Goal: Task Accomplishment & Management: Complete application form

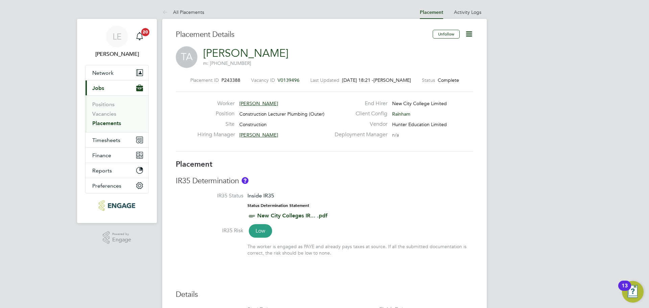
click at [100, 117] on li "Vacancies" at bounding box center [117, 114] width 51 height 9
click at [100, 115] on link "Vacancies" at bounding box center [104, 113] width 24 height 6
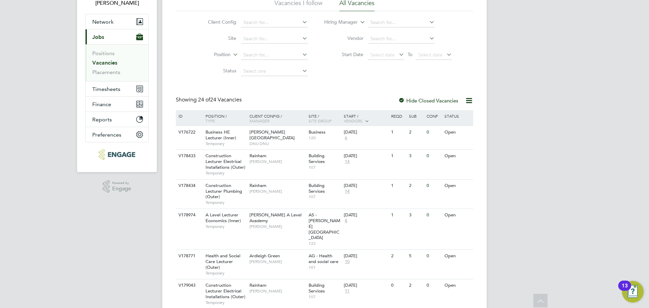
scroll to position [68, 0]
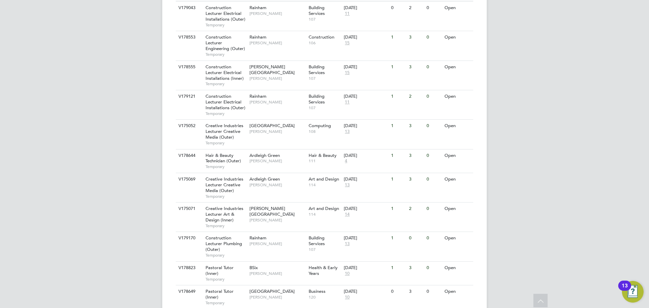
scroll to position [372, 0]
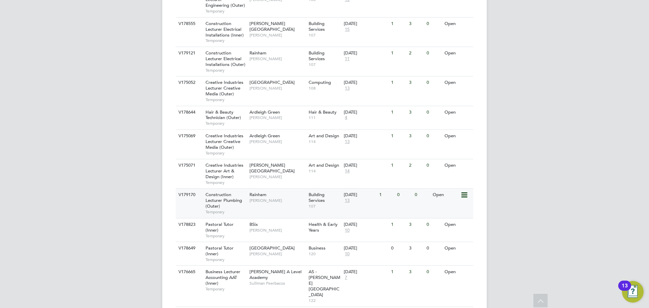
click at [275, 189] on div "Rainham Ian Rist" at bounding box center [277, 198] width 59 height 18
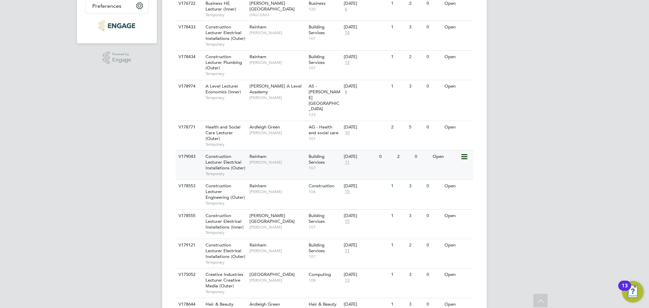
scroll to position [172, 0]
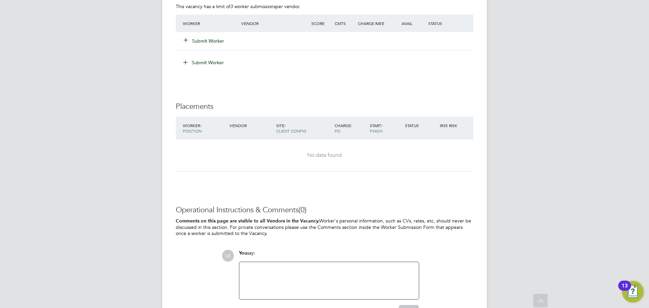
scroll to position [1164, 0]
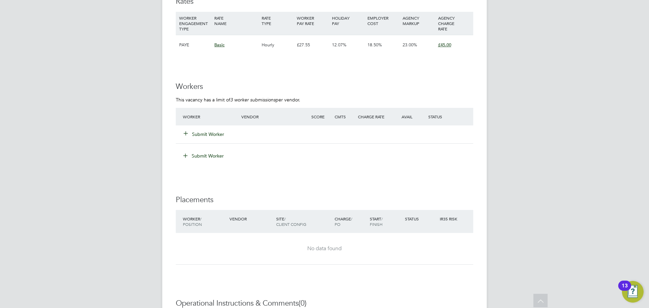
click at [213, 133] on button "Submit Worker" at bounding box center [204, 134] width 41 height 7
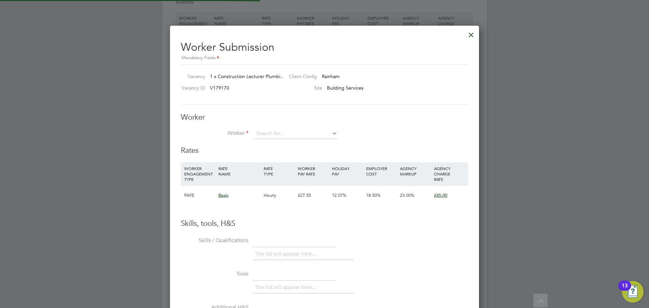
scroll to position [410, 309]
click at [263, 142] on b "Carl" at bounding box center [275, 144] width 39 height 6
type input "[PERSON_NAME]"
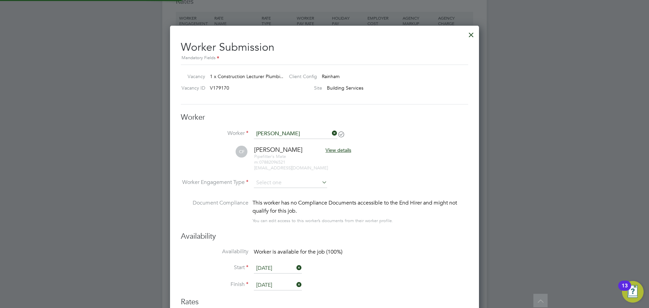
scroll to position [3, 3]
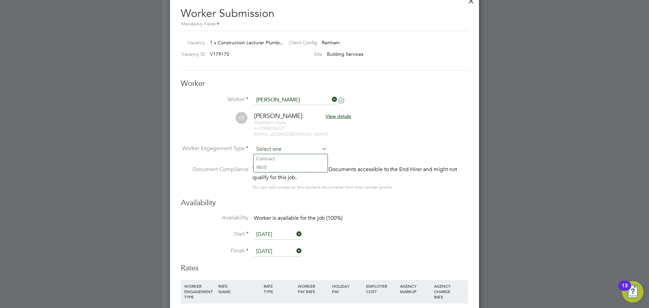
click at [264, 145] on input at bounding box center [290, 149] width 73 height 10
click at [266, 160] on li "Contract" at bounding box center [290, 158] width 74 height 9
type input "Contract"
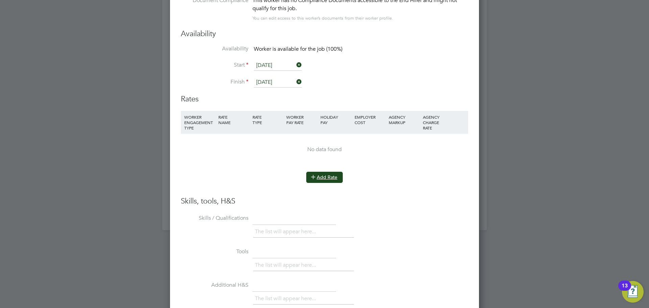
click at [326, 176] on button "Add Rate" at bounding box center [324, 177] width 36 height 11
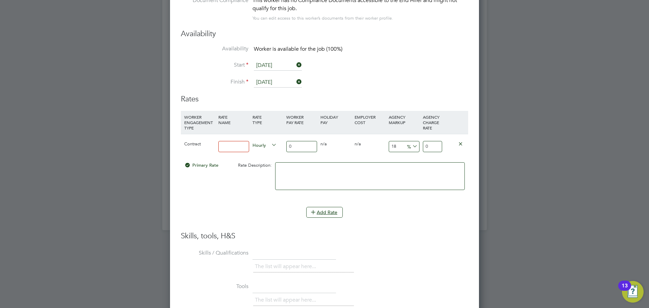
click at [241, 148] on input at bounding box center [233, 146] width 31 height 11
type input "BASIC"
click at [291, 146] on input "0" at bounding box center [301, 146] width 31 height 11
drag, startPoint x: 297, startPoint y: 145, endPoint x: 266, endPoint y: 145, distance: 30.4
click at [266, 145] on div "Contract BASIC Hourly 0 0 n/a 0 n/a 18 0 % 0" at bounding box center [324, 146] width 287 height 25
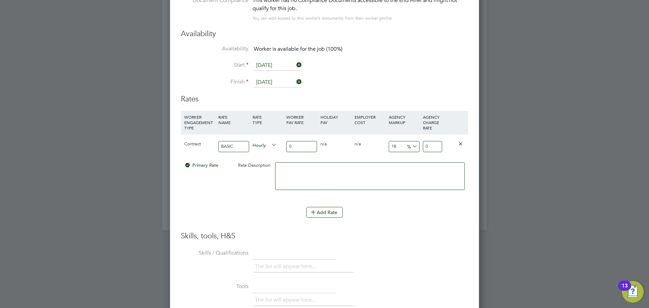
type input "3"
type input "3.54"
type input "4"
type input "4.72"
type input "48"
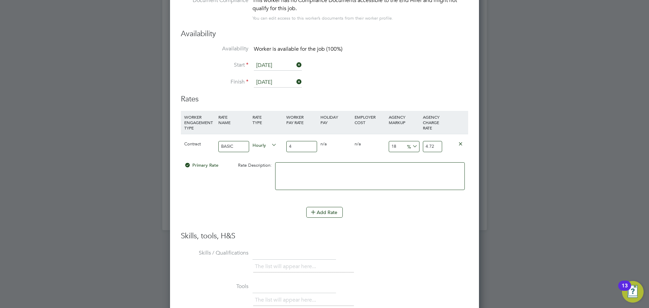
type input "56.64"
type input "48"
drag, startPoint x: 440, startPoint y: 145, endPoint x: 394, endPoint y: 143, distance: 46.0
click at [394, 143] on div "Contract BASIC Hourly 48 0 n/a 0 n/a 18 8.64 % 56.64" at bounding box center [324, 146] width 287 height 25
type input "6"
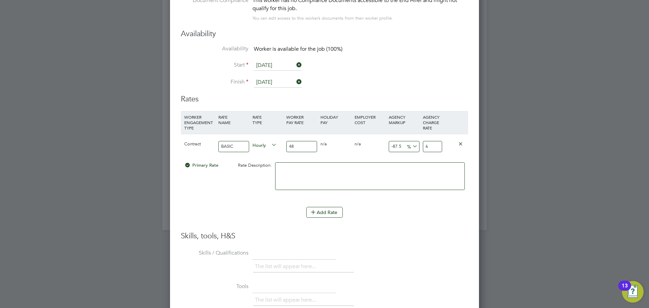
type input "25"
type input "60"
click at [226, 206] on li "WORKER ENGAGEMENT TYPE RATE NAME RATE TYPE WORKER PAY RATE HOLIDAY PAY EMPLOYER…" at bounding box center [324, 159] width 287 height 96
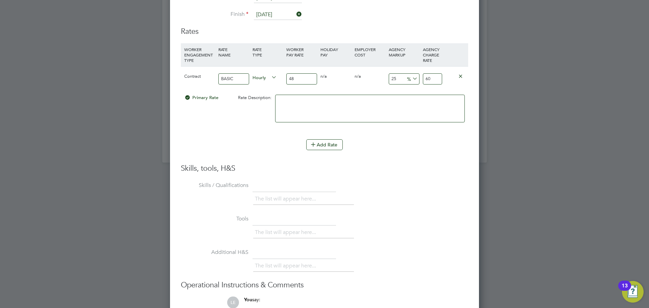
click at [328, 105] on textarea at bounding box center [370, 109] width 190 height 28
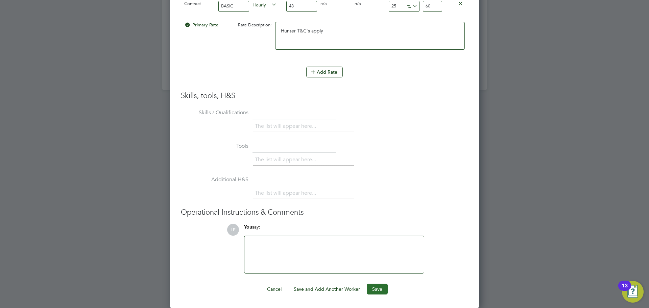
type textarea "Hunter T&C's apply"
click at [378, 287] on button "Save" at bounding box center [377, 288] width 21 height 11
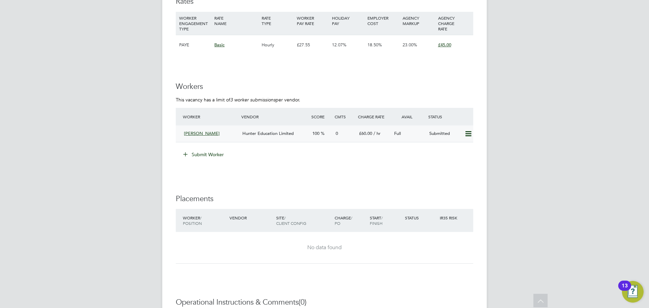
click at [235, 130] on div "[PERSON_NAME]" at bounding box center [210, 133] width 58 height 11
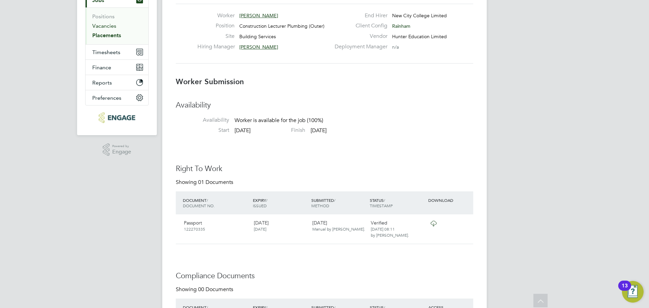
click at [110, 25] on link "Vacancies" at bounding box center [104, 26] width 24 height 6
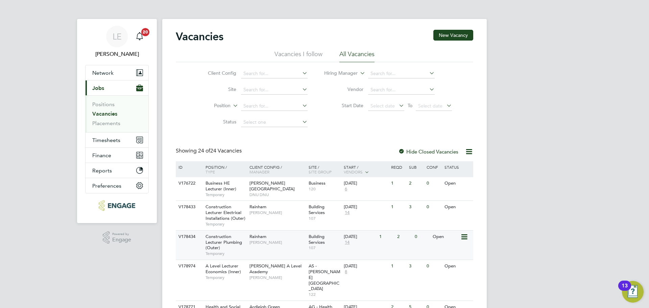
click at [298, 241] on span "[PERSON_NAME]" at bounding box center [277, 242] width 56 height 5
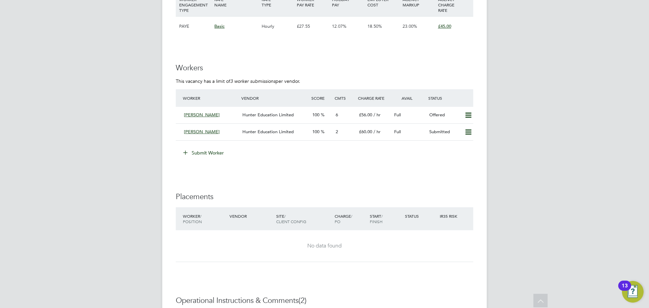
scroll to position [980, 0]
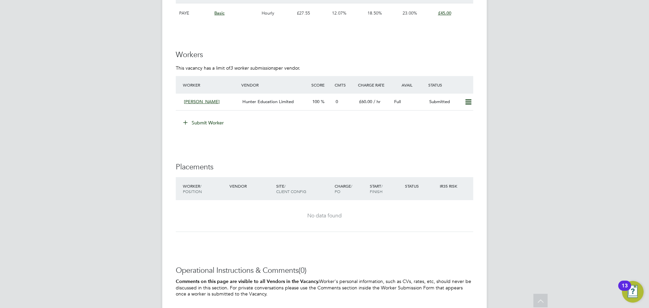
scroll to position [1129, 0]
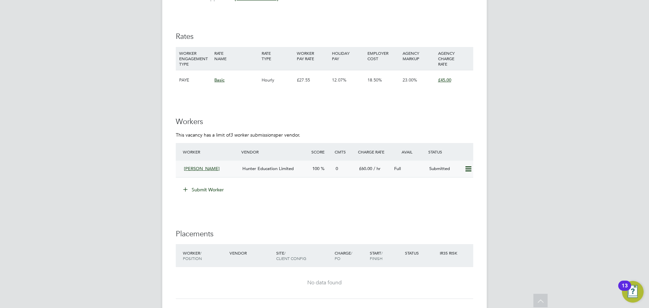
click at [227, 169] on div "[PERSON_NAME]" at bounding box center [210, 168] width 58 height 11
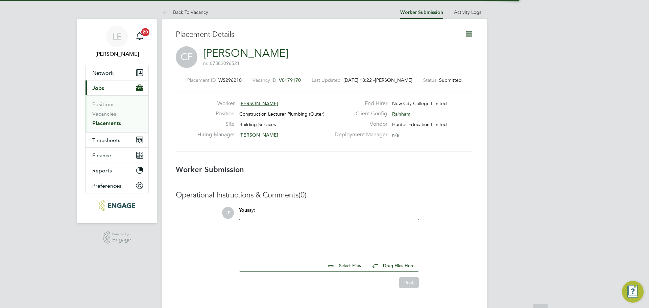
scroll to position [3, 3]
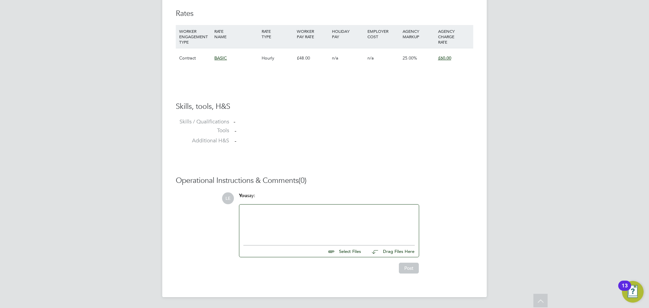
click at [299, 222] on div at bounding box center [328, 222] width 171 height 29
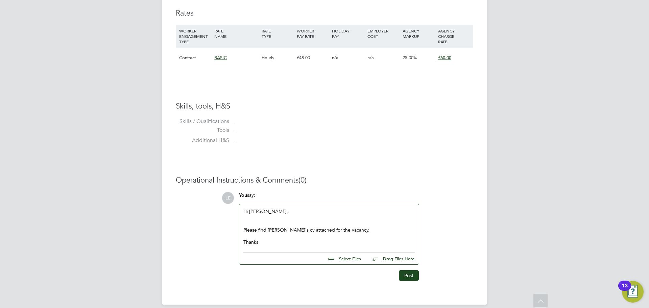
click at [348, 257] on input "file" at bounding box center [363, 257] width 101 height 9
type input "C:\fakepath\Carl Ferguson.docx"
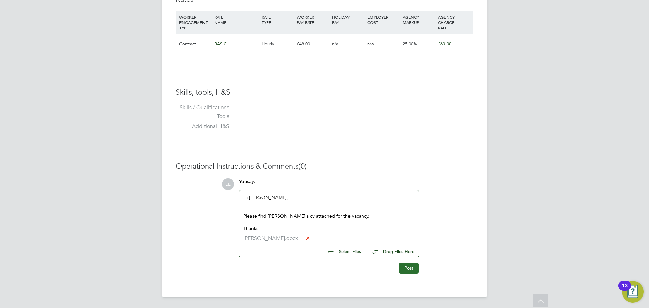
click at [404, 270] on button "Post" at bounding box center [409, 268] width 20 height 11
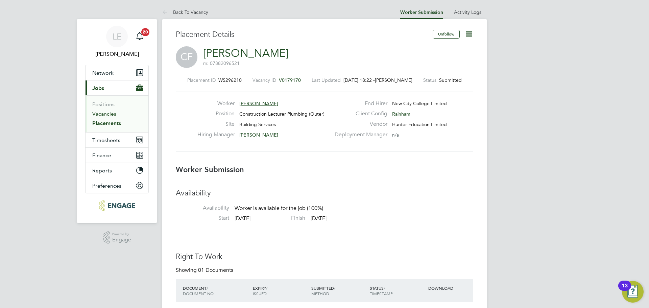
click at [99, 114] on link "Vacancies" at bounding box center [104, 113] width 24 height 6
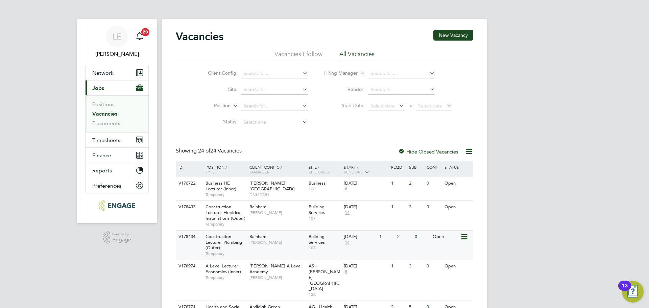
click at [347, 240] on span "14" at bounding box center [347, 243] width 7 height 6
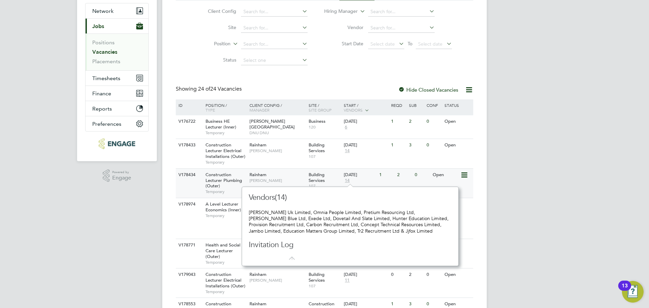
scroll to position [68, 0]
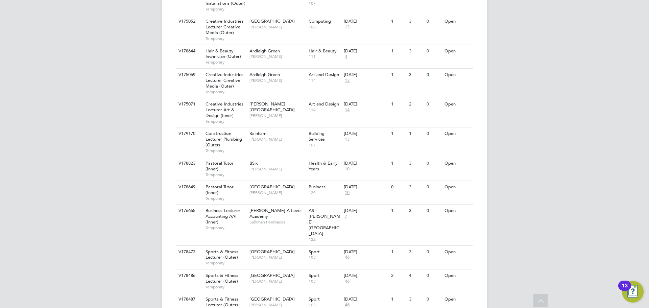
scroll to position [439, 0]
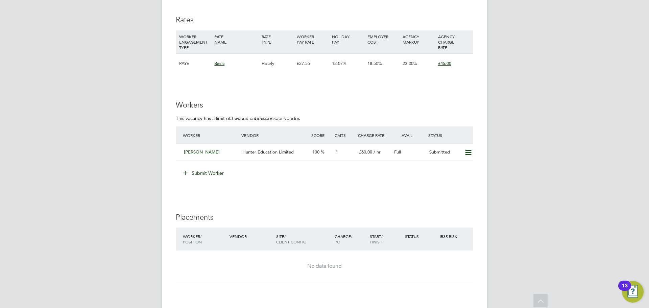
scroll to position [1149, 0]
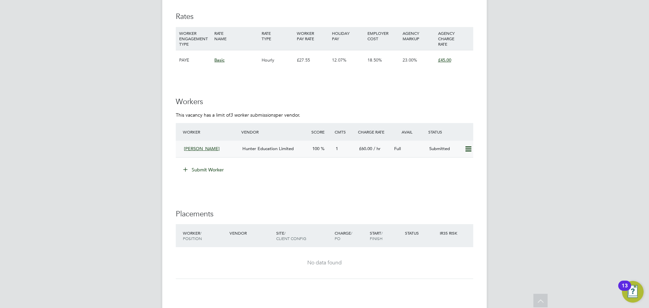
click at [235, 150] on div "[PERSON_NAME]" at bounding box center [210, 148] width 58 height 11
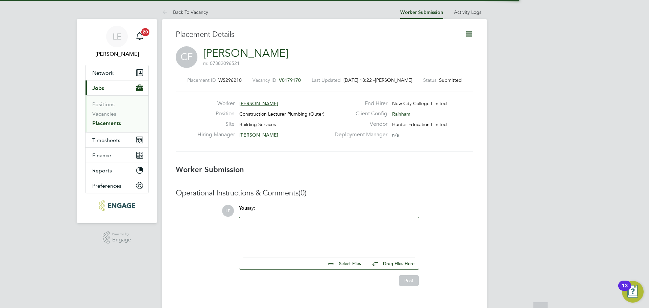
scroll to position [3, 3]
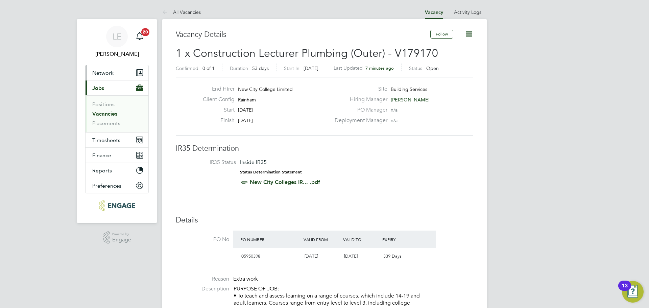
click at [106, 71] on span "Network" at bounding box center [102, 73] width 21 height 6
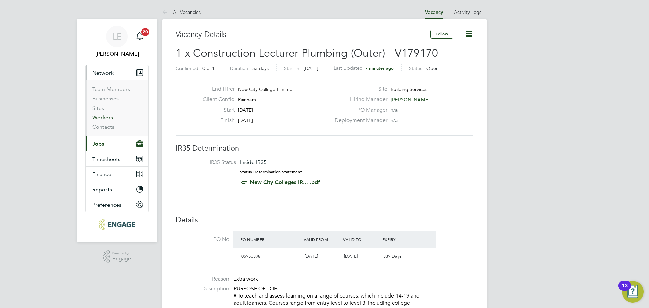
click at [100, 117] on link "Workers" at bounding box center [102, 117] width 21 height 6
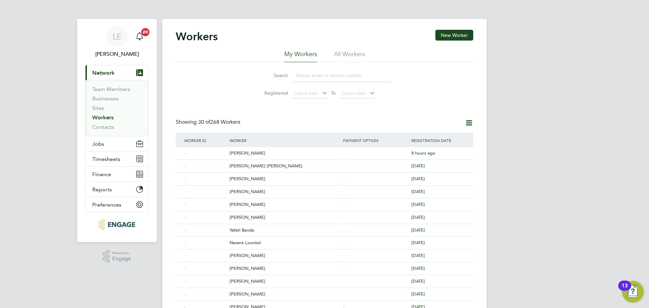
click at [323, 78] on input at bounding box center [342, 75] width 99 height 13
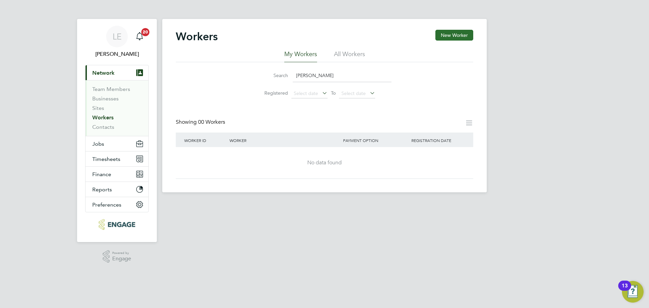
type input "[PERSON_NAME]"
click at [467, 38] on button "New Worker" at bounding box center [454, 35] width 38 height 11
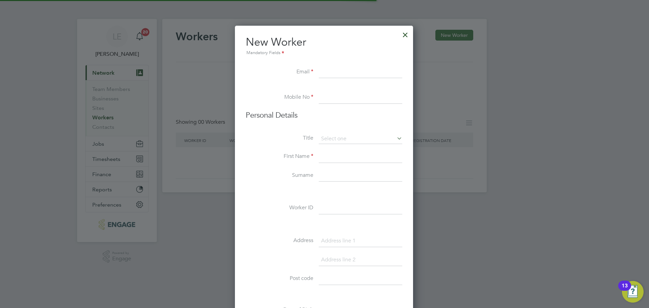
scroll to position [575, 179]
paste input "[EMAIL_ADDRESS][DOMAIN_NAME]"
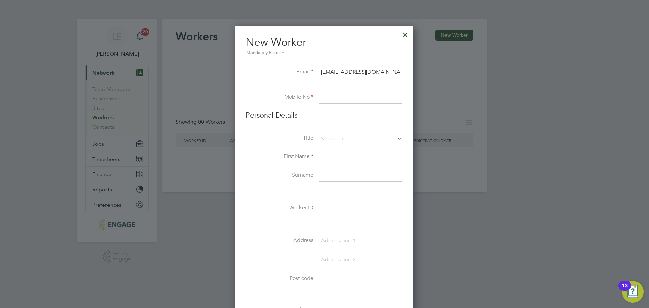
type input "[EMAIL_ADDRESS][DOMAIN_NAME]"
click at [338, 100] on input at bounding box center [360, 98] width 83 height 12
paste input "07925 937 111"
type input "07925 937 111"
click at [333, 138] on input at bounding box center [360, 139] width 83 height 10
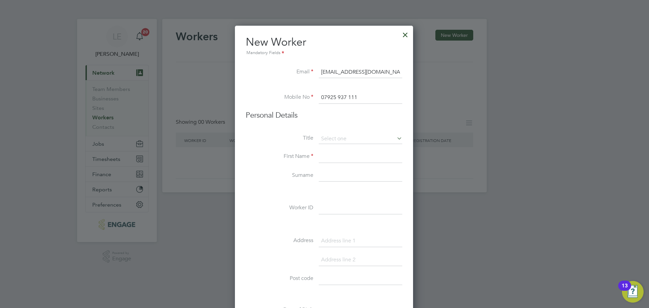
click at [332, 148] on li "Mr" at bounding box center [360, 148] width 84 height 9
type input "Mr"
click at [332, 157] on input at bounding box center [360, 157] width 83 height 12
type input "Oscar"
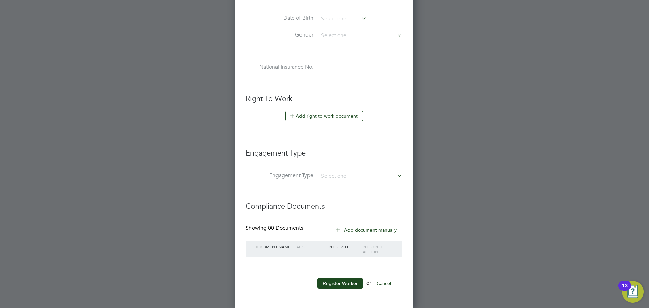
scroll to position [293, 0]
type input "Garton"
click at [341, 178] on input at bounding box center [360, 175] width 83 height 9
click at [337, 213] on li "Umbrella" at bounding box center [360, 214] width 84 height 10
type input "Umbrella"
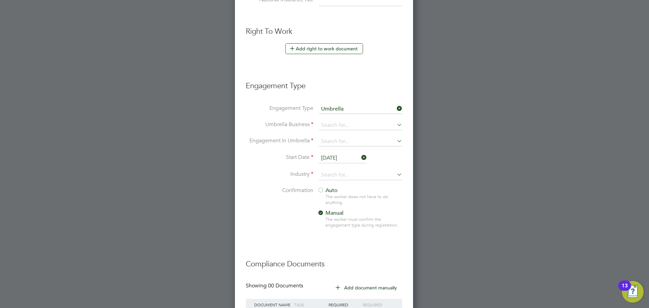
scroll to position [360, 0]
click at [395, 105] on icon at bounding box center [395, 106] width 0 height 9
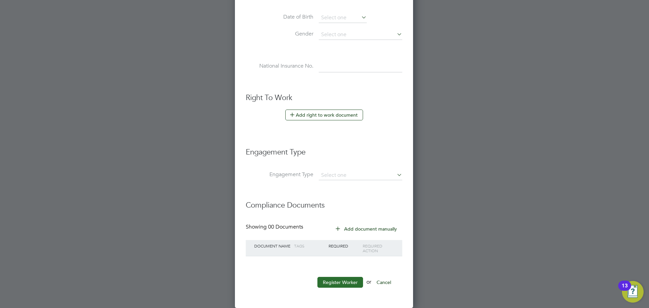
click at [349, 282] on button "Register Worker" at bounding box center [340, 282] width 46 height 11
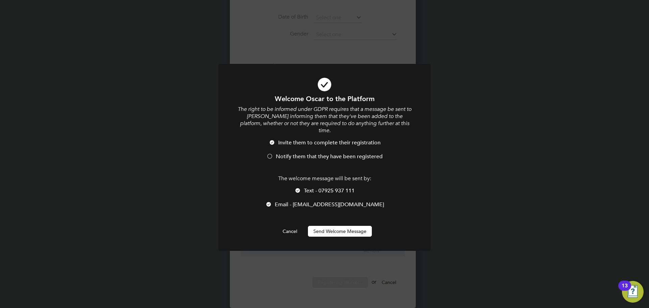
click at [306, 153] on span "Notify them that they have been registered" at bounding box center [329, 156] width 107 height 7
click at [299, 188] on div at bounding box center [297, 191] width 7 height 7
click at [297, 201] on span "Email - samiguell@yahoo.co.uk" at bounding box center [329, 204] width 109 height 7
click at [322, 226] on button "Send Welcome Message" at bounding box center [340, 231] width 64 height 11
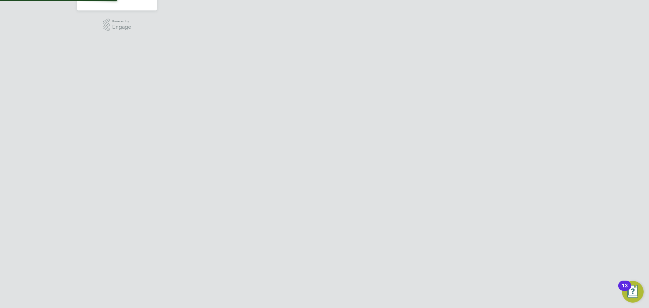
scroll to position [0, 0]
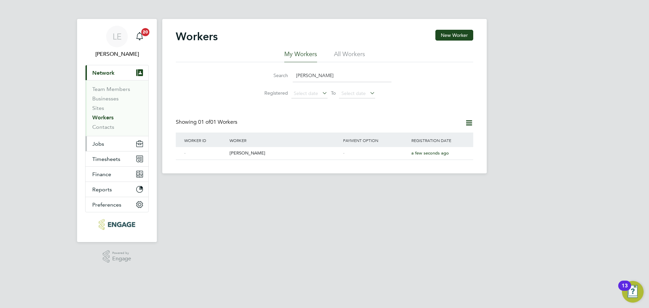
click at [101, 143] on span "Jobs" at bounding box center [98, 144] width 12 height 6
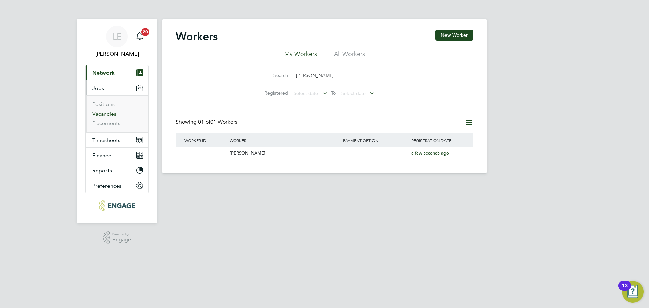
click at [105, 111] on link "Vacancies" at bounding box center [104, 113] width 24 height 6
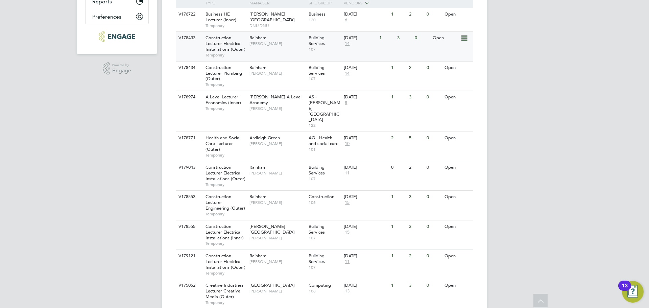
scroll to position [372, 0]
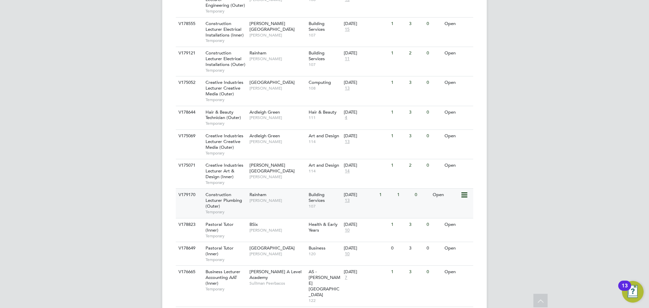
click at [267, 189] on div "Rainham Ian Rist" at bounding box center [277, 198] width 59 height 18
click at [276, 192] on div "V179170 Construction Lecturer Plumbing (Outer) Temporary Rainham Ian Rist Build…" at bounding box center [324, 202] width 297 height 29
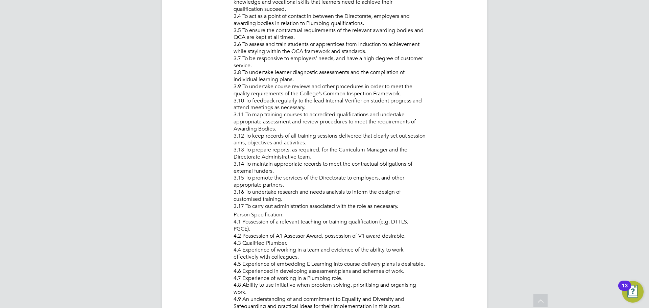
scroll to position [541, 0]
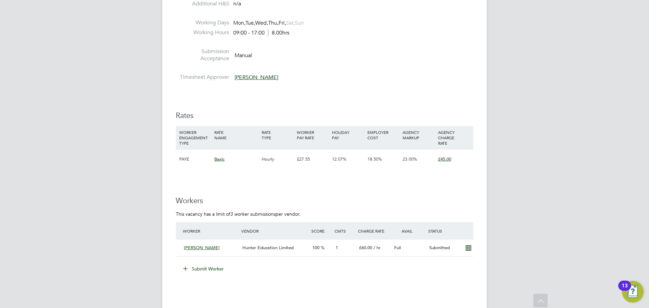
scroll to position [1115, 0]
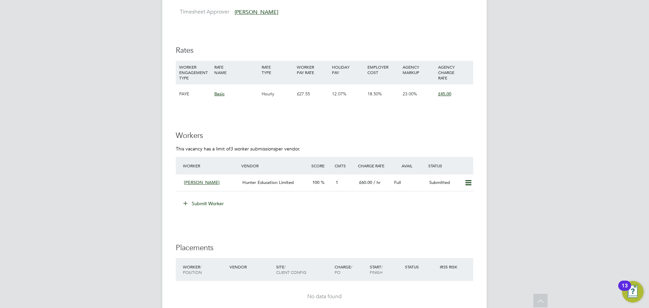
click at [210, 202] on button "Submit Worker" at bounding box center [203, 203] width 51 height 11
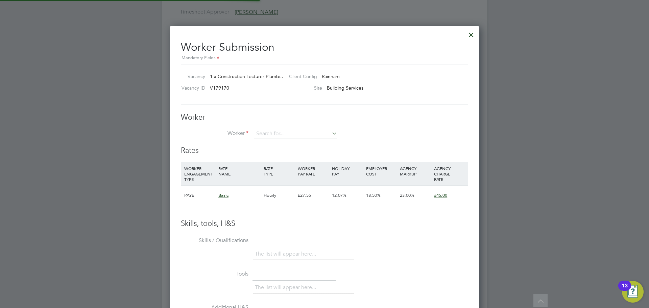
scroll to position [410, 309]
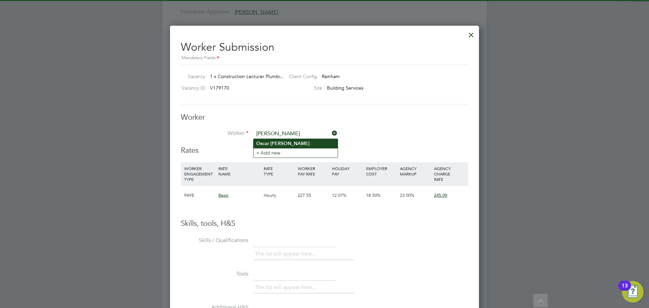
type input "Oscar Garton"
click at [267, 145] on b "Oscar" at bounding box center [262, 144] width 13 height 6
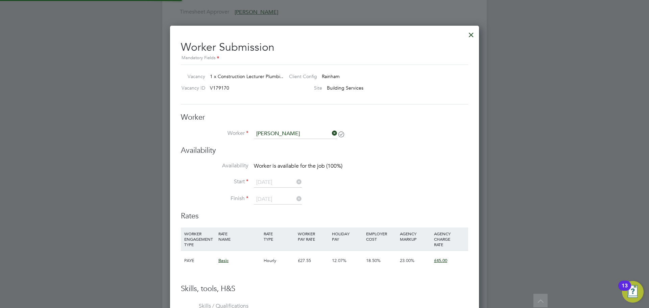
scroll to position [551, 309]
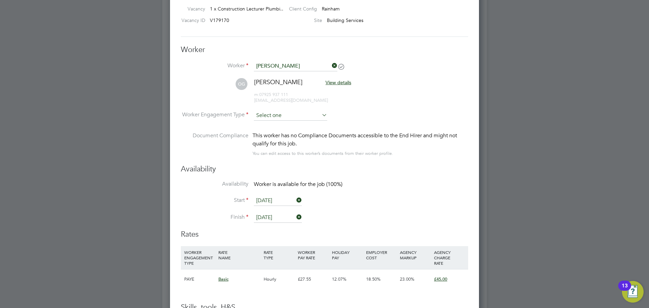
click at [304, 118] on input at bounding box center [290, 115] width 73 height 10
click at [288, 126] on li "Contract" at bounding box center [290, 124] width 74 height 9
type input "Contract"
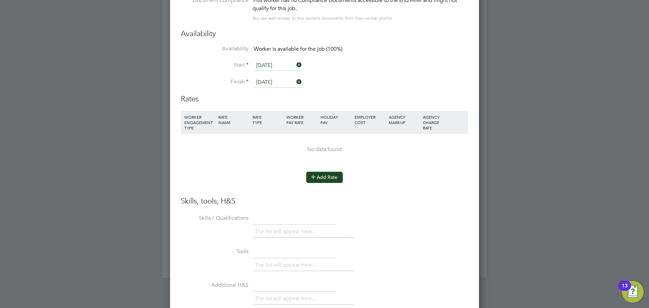
click at [325, 176] on button "Add Rate" at bounding box center [324, 177] width 36 height 11
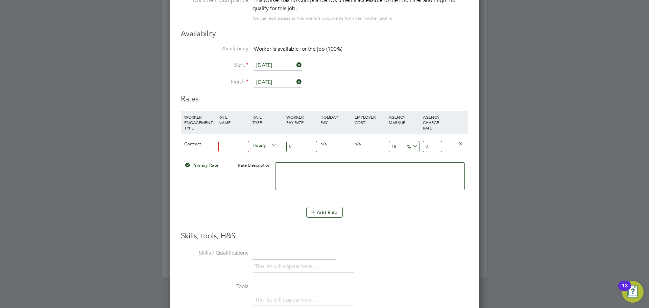
click at [240, 149] on input at bounding box center [233, 146] width 31 height 11
type input "BASIC"
drag, startPoint x: 298, startPoint y: 144, endPoint x: 283, endPoint y: 143, distance: 15.5
click at [283, 143] on div "Contract BASIC Hourly 0 0 n/a 0 n/a 18 0 % 0" at bounding box center [324, 146] width 287 height 25
type input "4"
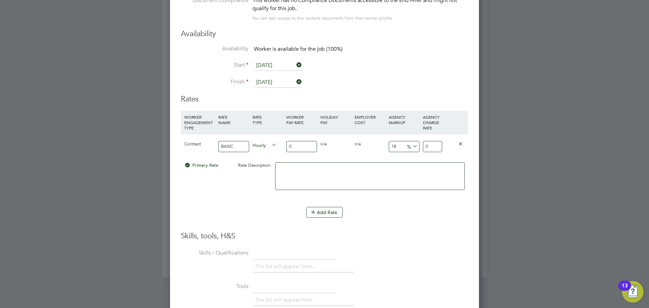
type input "4.72"
type input "45"
type input "53.1"
type input "45"
drag, startPoint x: 435, startPoint y: 146, endPoint x: 411, endPoint y: 146, distance: 24.7
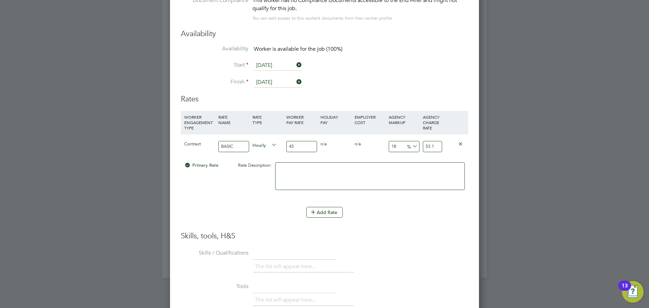
click at [411, 146] on div "Contract BASIC Hourly 45 0 n/a 0 n/a 18 8.1 % 53.1" at bounding box center [324, 146] width 287 height 25
type input "-88.88888888888889"
type input "5"
type input "22.22222222222222"
type input "55"
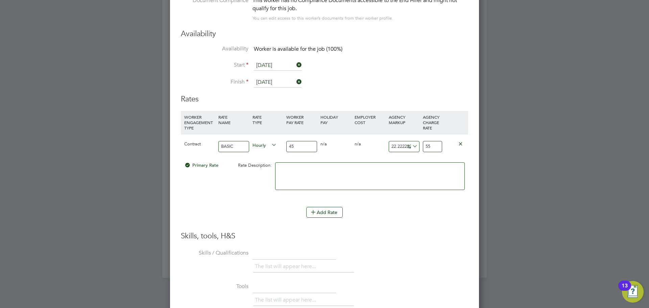
click at [391, 146] on input "22.22222222222222" at bounding box center [404, 146] width 31 height 11
drag, startPoint x: 391, startPoint y: 146, endPoint x: 425, endPoint y: 145, distance: 34.2
click at [417, 145] on div "22.22222222222222 10 %" at bounding box center [404, 146] width 34 height 25
click at [431, 145] on input "55" at bounding box center [432, 146] width 19 height 11
type input "-88.88888888888889"
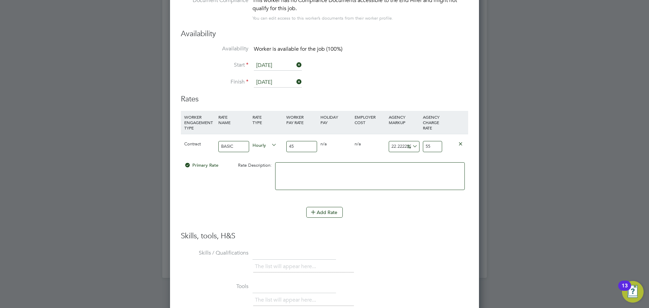
type input "5"
type input "24.444444444444443"
type input "56"
click at [425, 203] on li "WORKER ENGAGEMENT TYPE RATE NAME RATE TYPE WORKER PAY RATE HOLIDAY PAY EMPLOYER…" at bounding box center [324, 159] width 287 height 96
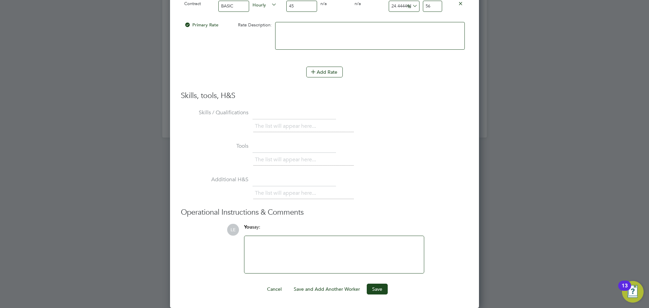
click at [378, 292] on button "Save" at bounding box center [377, 288] width 21 height 11
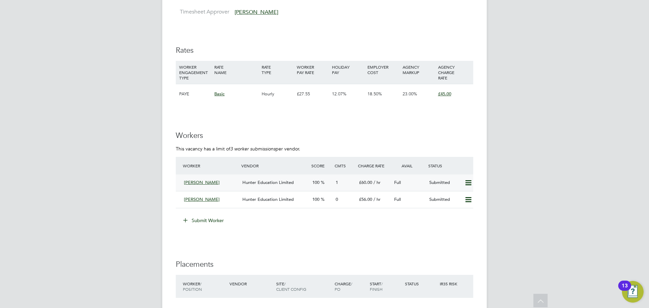
click at [230, 182] on div "[PERSON_NAME]" at bounding box center [210, 182] width 58 height 11
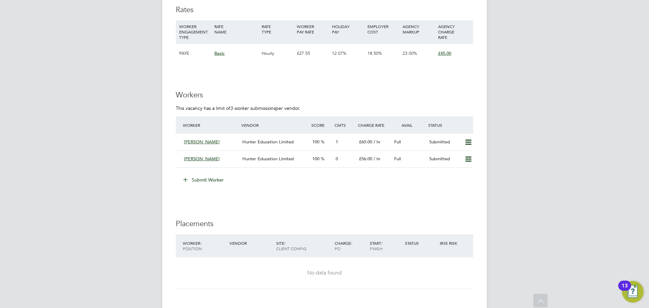
scroll to position [1149, 0]
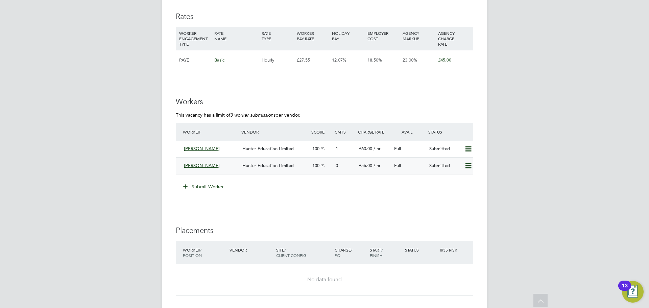
click at [241, 164] on div "Hunter Education Limited" at bounding box center [275, 165] width 70 height 11
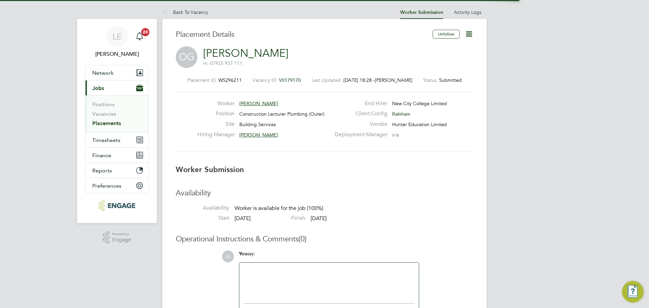
scroll to position [6, 38]
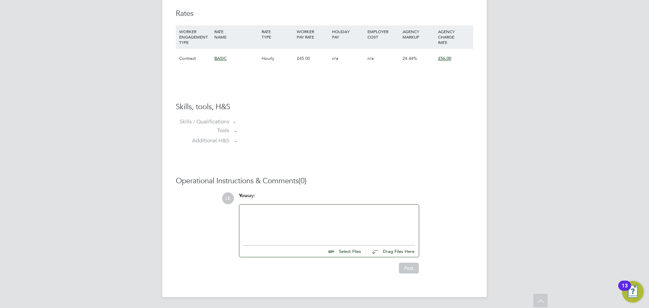
click at [289, 217] on div at bounding box center [328, 222] width 171 height 29
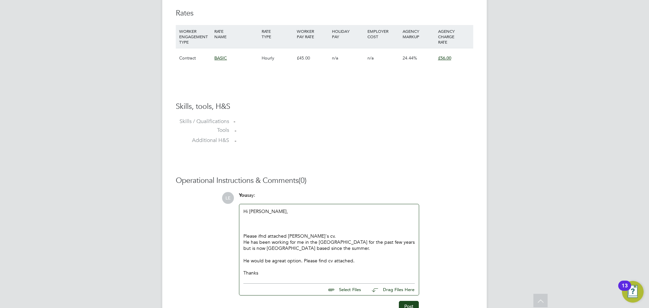
click at [339, 290] on input "file" at bounding box center [363, 287] width 101 height 9
type input "C:\fakepath\Oscar.doc"
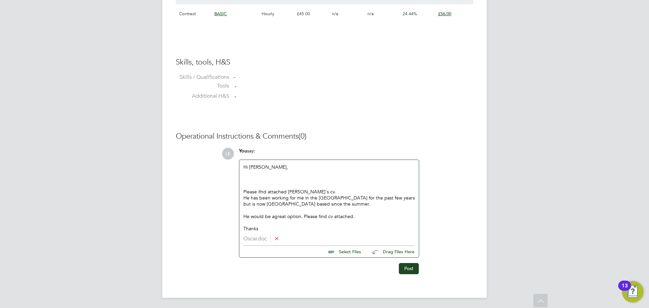
scroll to position [507, 0]
click at [406, 268] on button "Post" at bounding box center [409, 267] width 20 height 11
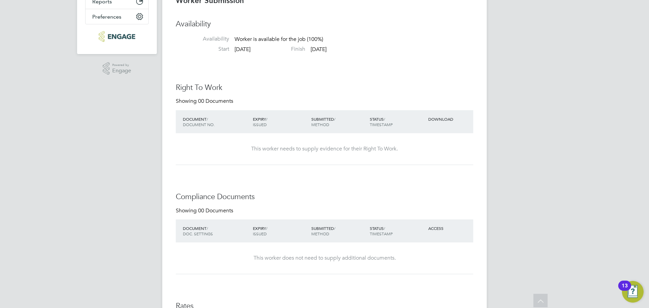
scroll to position [0, 0]
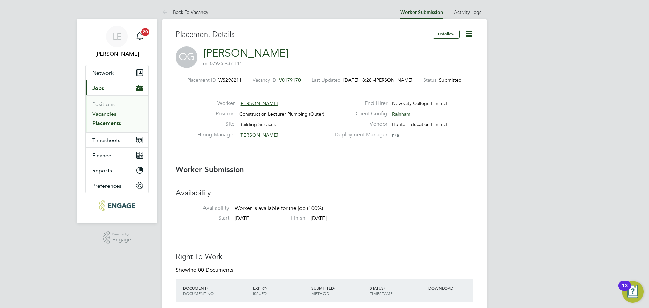
click at [101, 114] on link "Vacancies" at bounding box center [104, 113] width 24 height 6
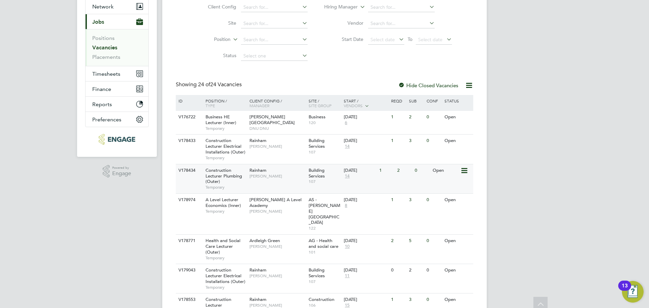
scroll to position [68, 0]
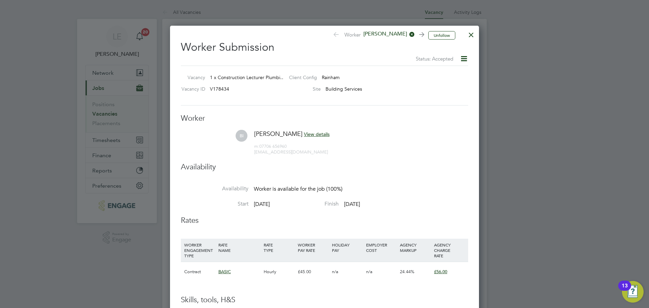
click at [392, 171] on h3 "Availability" at bounding box center [324, 167] width 287 height 10
click at [469, 35] on div at bounding box center [471, 33] width 12 height 12
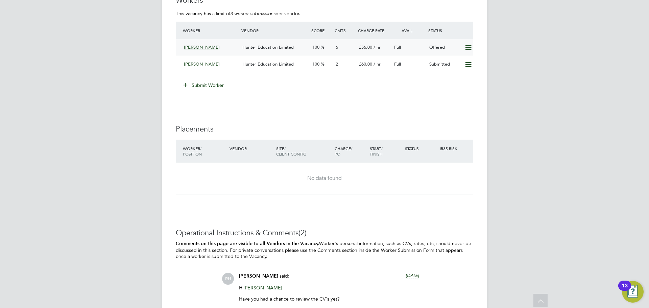
click at [230, 45] on div "[PERSON_NAME]" at bounding box center [210, 47] width 58 height 11
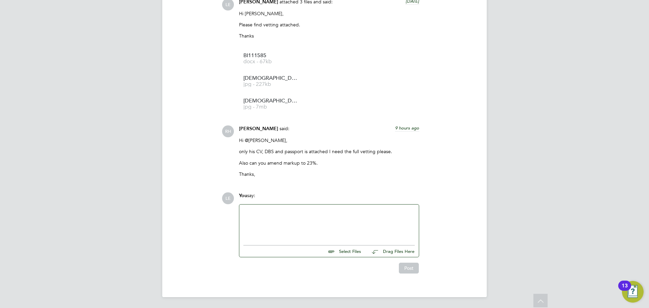
click at [286, 217] on div at bounding box center [328, 222] width 171 height 29
drag, startPoint x: 262, startPoint y: 213, endPoint x: 226, endPoint y: 213, distance: 35.8
click at [226, 213] on div "LE You say: @rufena Select Files Drag Files Here Drop your files here Post" at bounding box center [347, 232] width 251 height 81
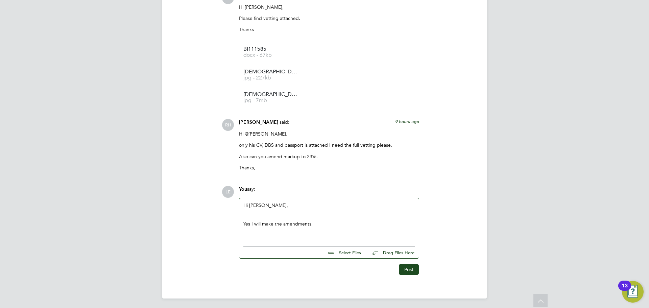
click at [318, 227] on div "Yes I will make the amendments." at bounding box center [328, 224] width 171 height 6
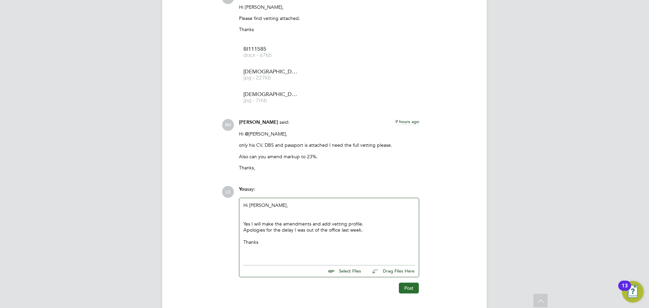
click at [404, 293] on button "Post" at bounding box center [409, 287] width 20 height 11
